Goal: Task Accomplishment & Management: Manage account settings

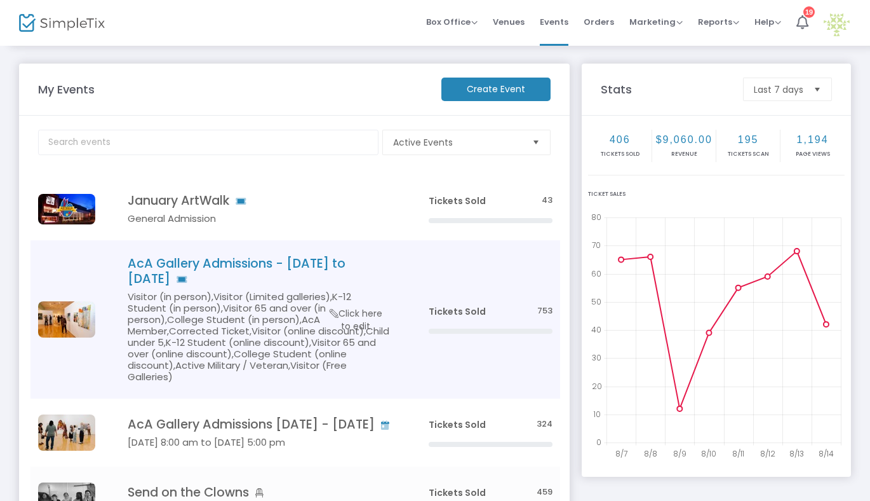
scroll to position [78, 0]
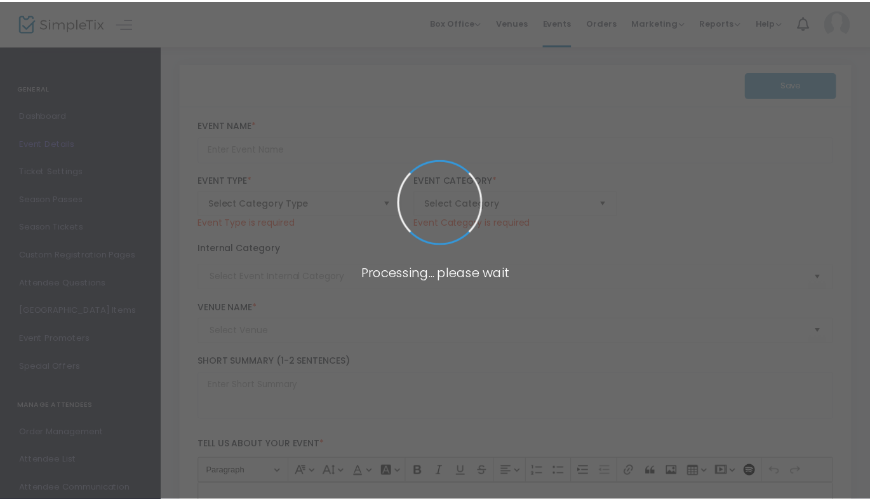
scroll to position [266, 0]
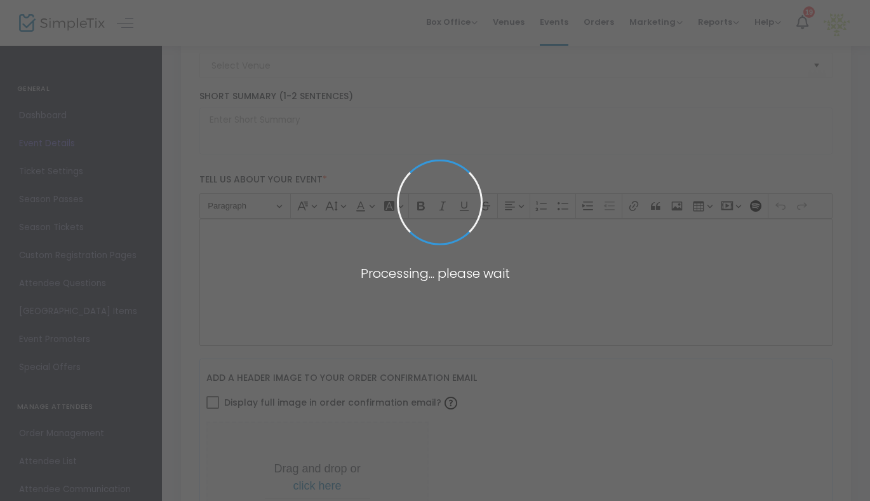
type input "Public Art Series: Public Art 101"
type textarea "Beginning our Public Arts Workshop Series, Public Art 101 is an introduction to…"
type input "Register Now"
type input "Acadiana Center for the Arts - Art House"
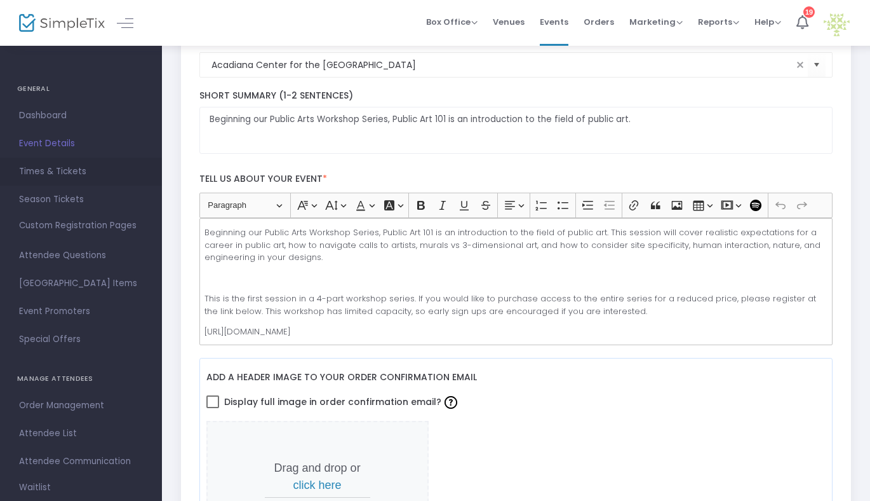
click at [62, 170] on span "Times & Tickets" at bounding box center [81, 171] width 124 height 17
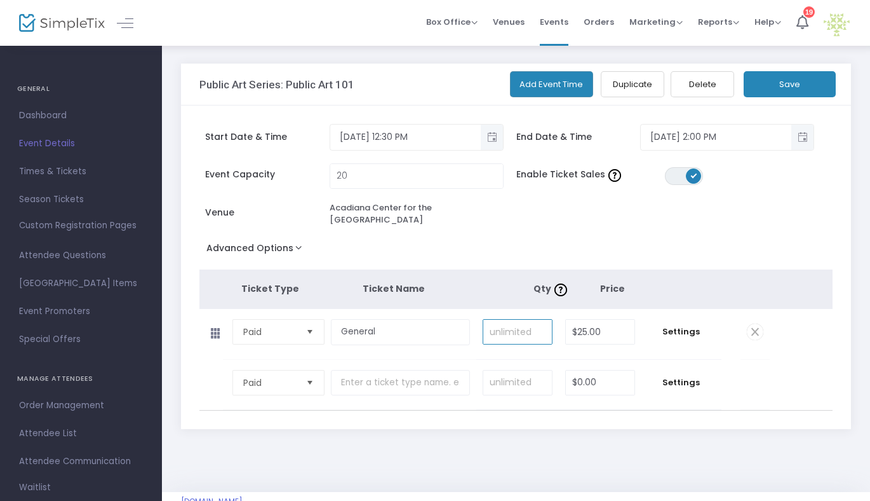
click at [531, 331] on input at bounding box center [517, 332] width 69 height 24
type input "20"
click at [381, 183] on input "20" at bounding box center [416, 176] width 173 height 24
type input "25"
click at [449, 245] on div "Advanced Options Event Time Title Mobile eTicket color #FFFFFF Limit the total …" at bounding box center [516, 250] width 634 height 23
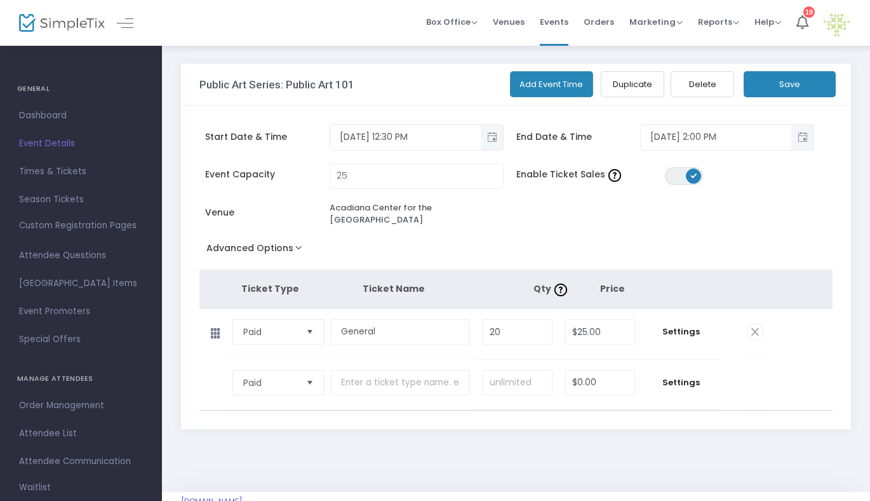
click at [311, 374] on span "Select" at bounding box center [310, 382] width 21 height 21
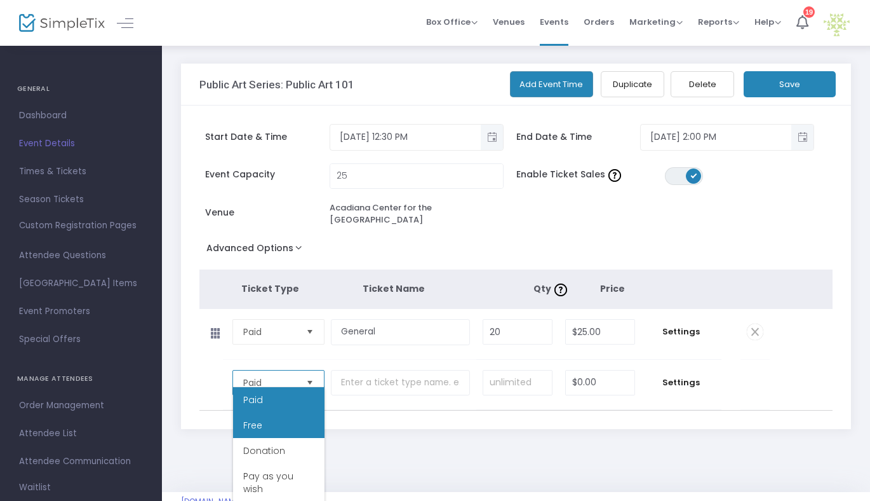
click at [293, 421] on li "Free" at bounding box center [278, 424] width 91 height 25
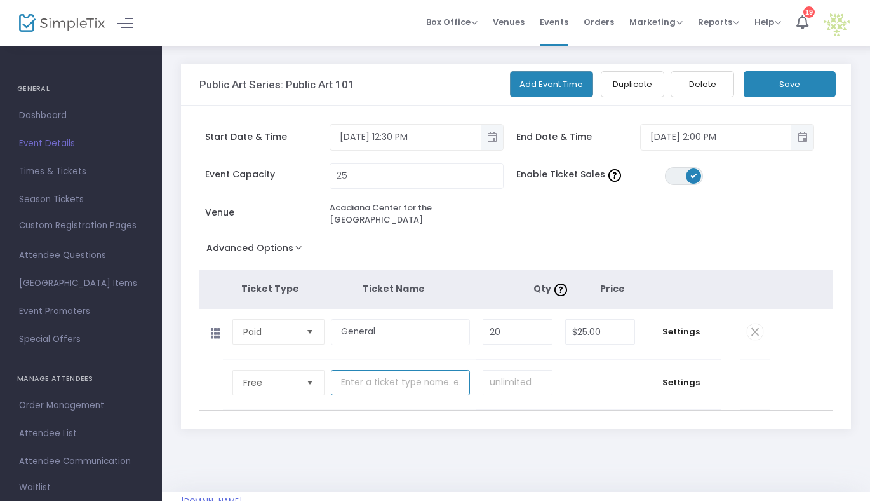
click at [374, 382] on input "text" at bounding box center [400, 383] width 139 height 26
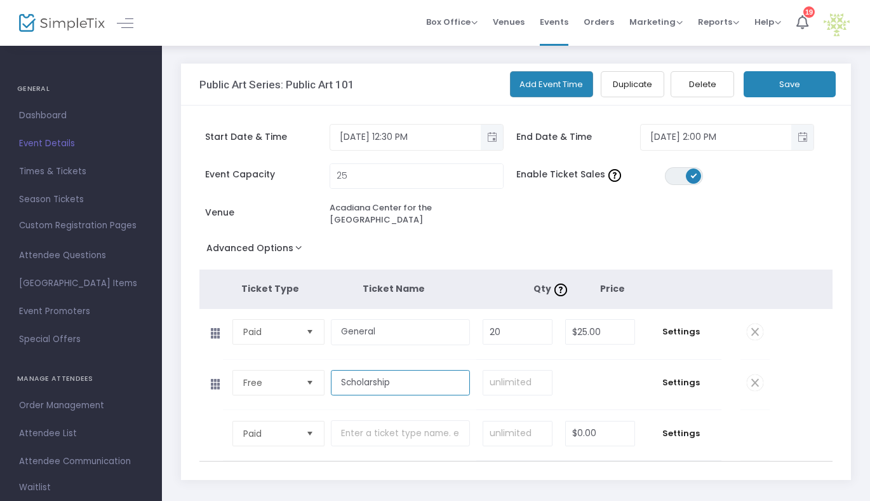
type input "Scholarship"
click at [677, 365] on td "Settings" at bounding box center [682, 385] width 80 height 50
click at [678, 376] on span "Settings" at bounding box center [681, 382] width 67 height 13
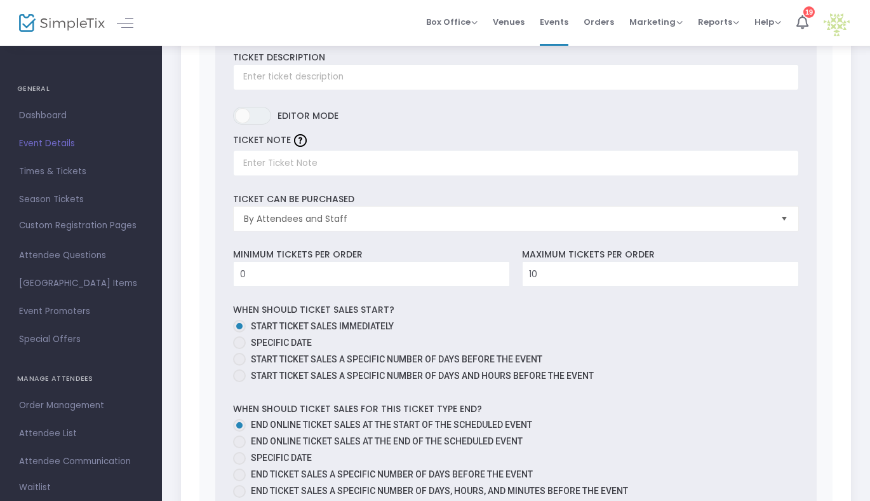
scroll to position [388, 0]
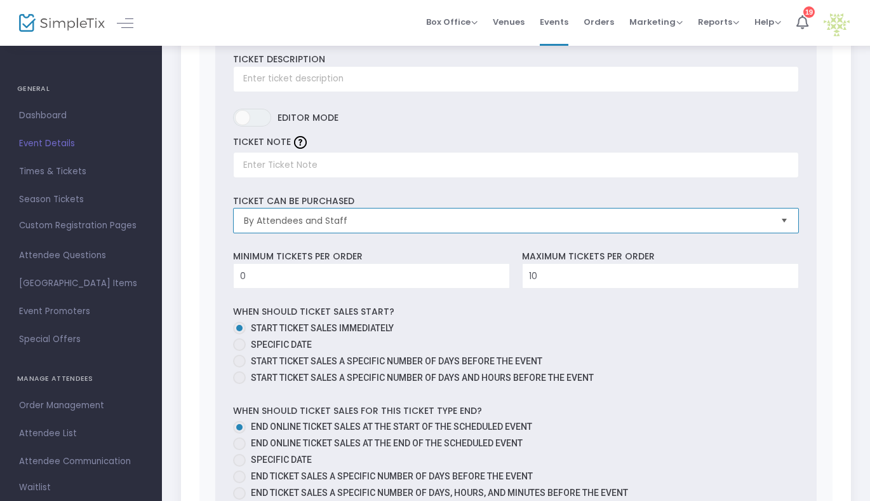
click at [426, 214] on span "By Attendees and Staff" at bounding box center [507, 220] width 527 height 13
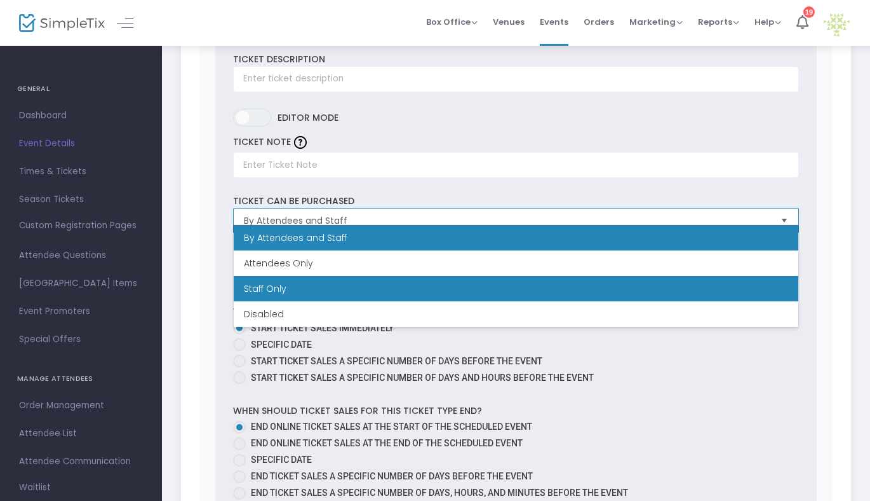
click at [385, 283] on li "Staff Only" at bounding box center [516, 288] width 565 height 25
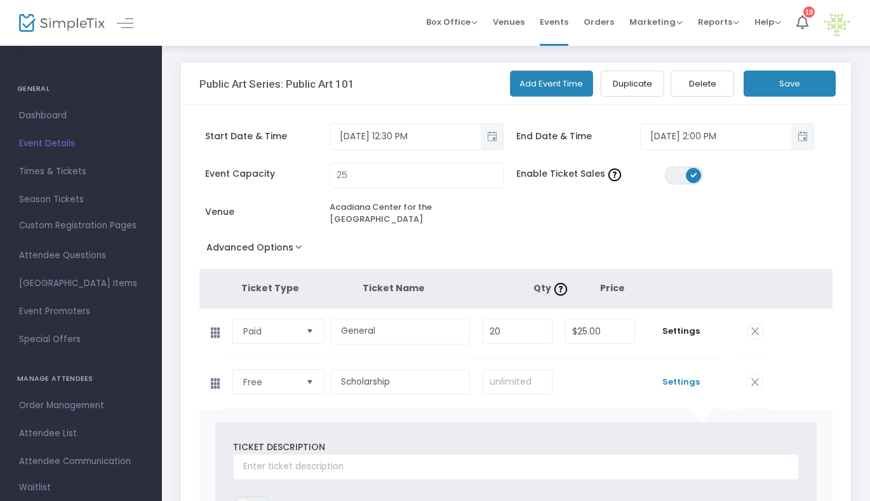
scroll to position [0, 0]
click at [791, 88] on button "Save" at bounding box center [790, 84] width 92 height 26
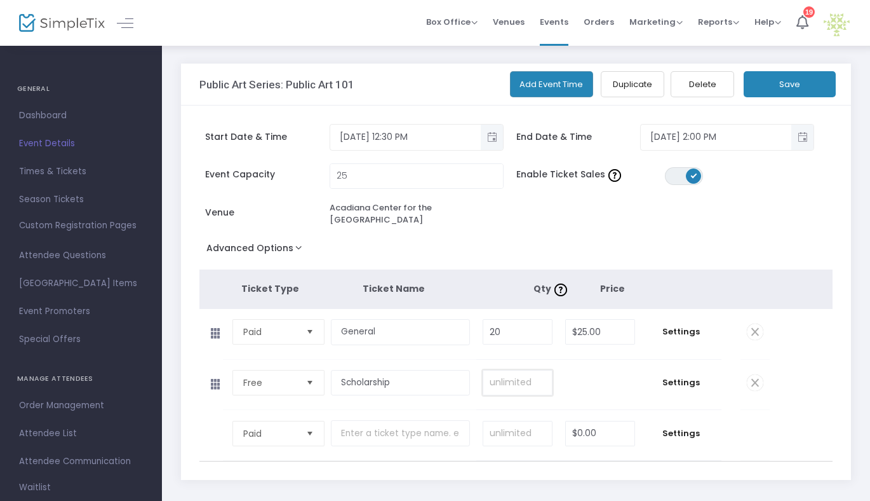
click at [518, 379] on input at bounding box center [517, 382] width 69 height 24
type input "5"
click at [788, 83] on button "Save" at bounding box center [790, 84] width 92 height 26
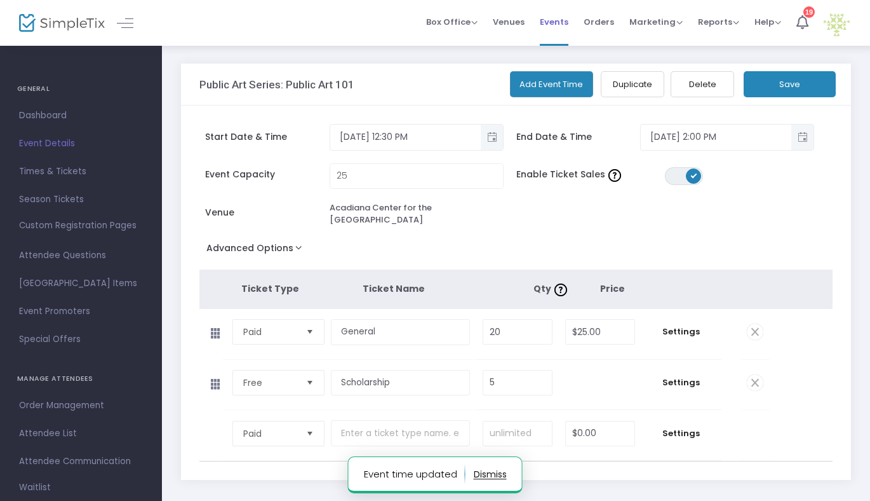
click at [546, 20] on span "Events" at bounding box center [554, 22] width 29 height 32
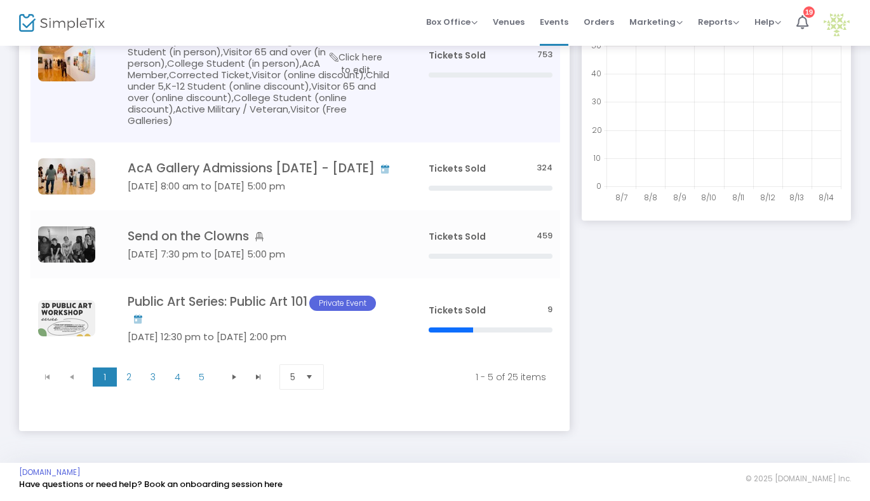
scroll to position [266, 0]
